Goal: Browse casually

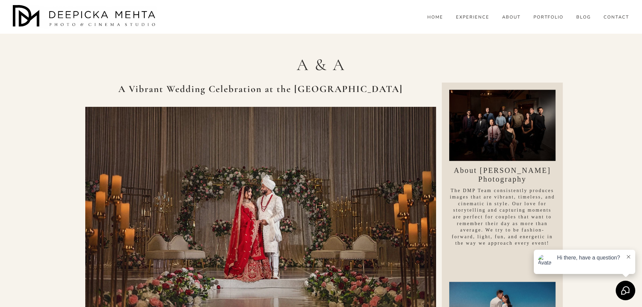
drag, startPoint x: 0, startPoint y: 0, endPoint x: 215, endPoint y: 57, distance: 222.1
click at [215, 57] on h1 "A & A" at bounding box center [321, 64] width 472 height 23
click at [475, 20] on link "EXPERIENCE" at bounding box center [472, 17] width 33 height 6
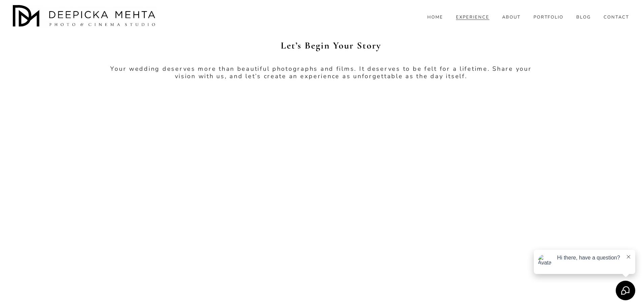
scroll to position [2225, 0]
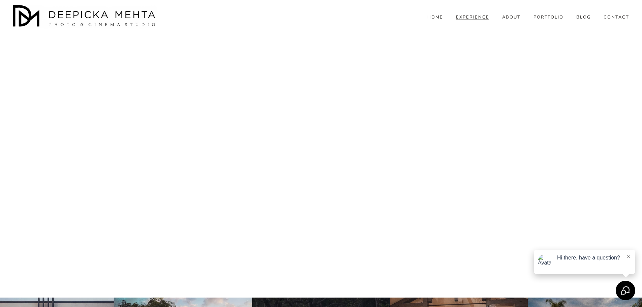
click at [508, 20] on link "ABOUT" at bounding box center [511, 17] width 19 height 6
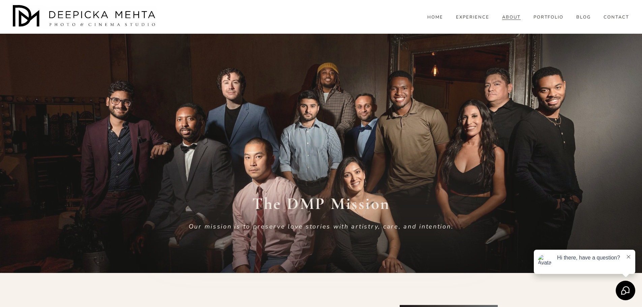
click at [308, 17] on div "HOME EXPERIENCE ABOUT PORTFOLIO BLOG" at bounding box center [321, 17] width 617 height 24
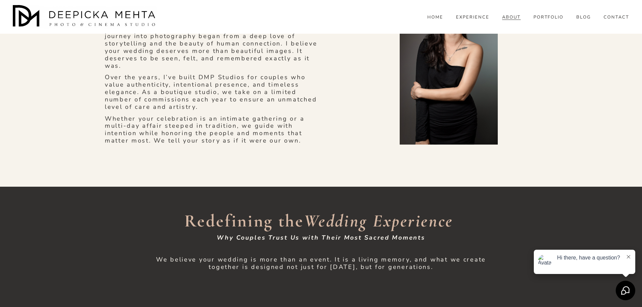
scroll to position [337, 0]
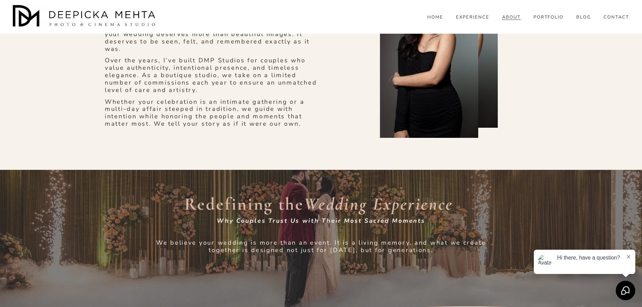
click at [364, 153] on div "Meet your Storyteller" at bounding box center [321, 53] width 642 height 234
